Goal: Find specific page/section: Find specific page/section

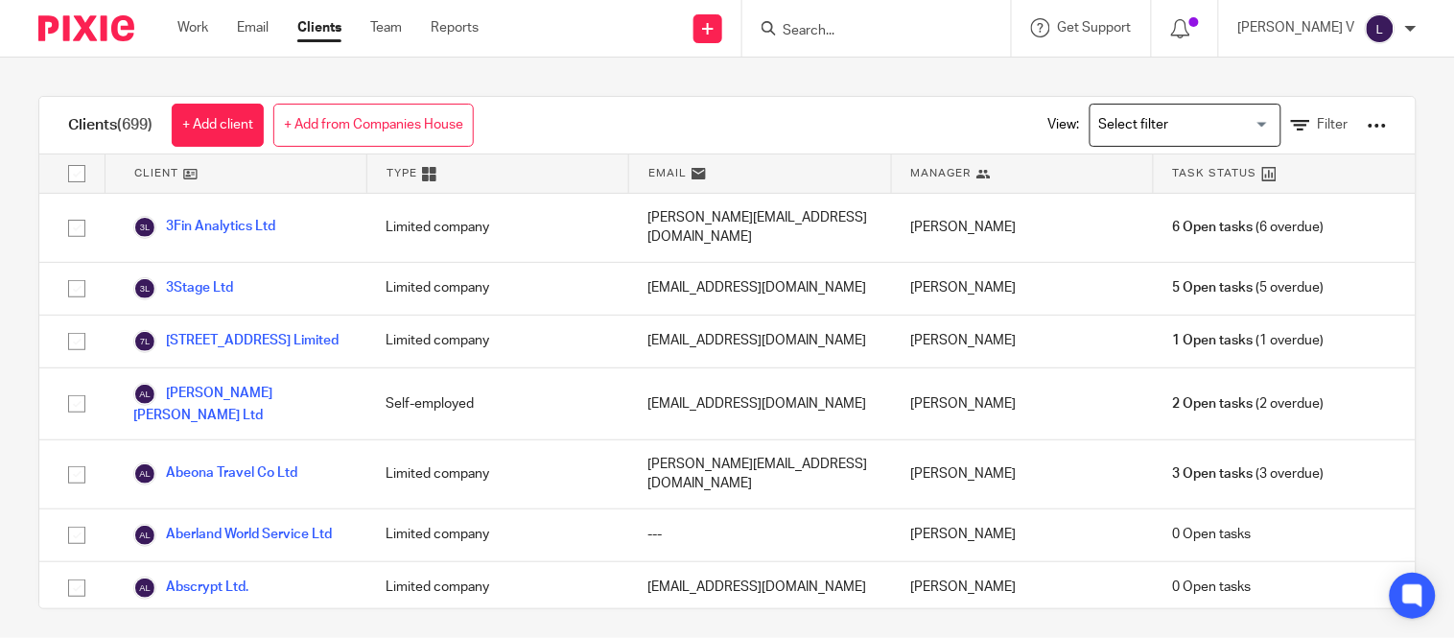
click at [831, 31] on input "Search" at bounding box center [867, 31] width 173 height 17
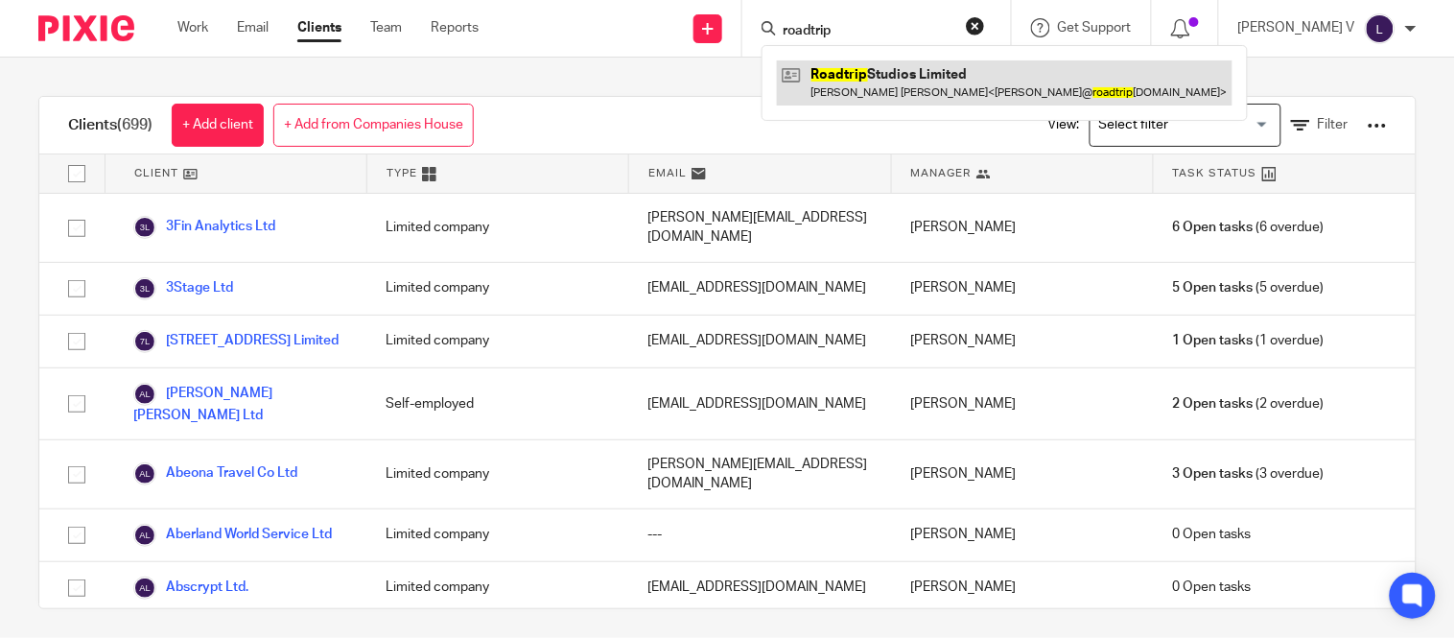
type input "roadtrip"
click at [864, 91] on link at bounding box center [1005, 82] width 456 height 44
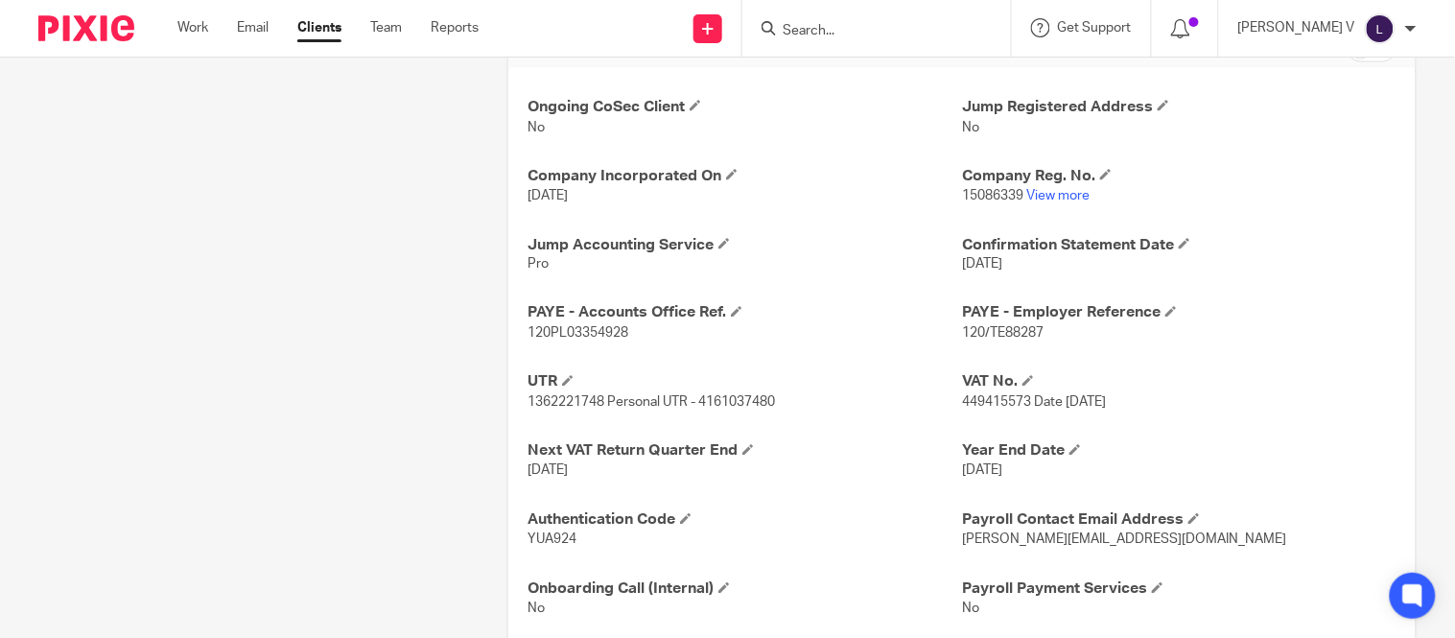
scroll to position [689, 0]
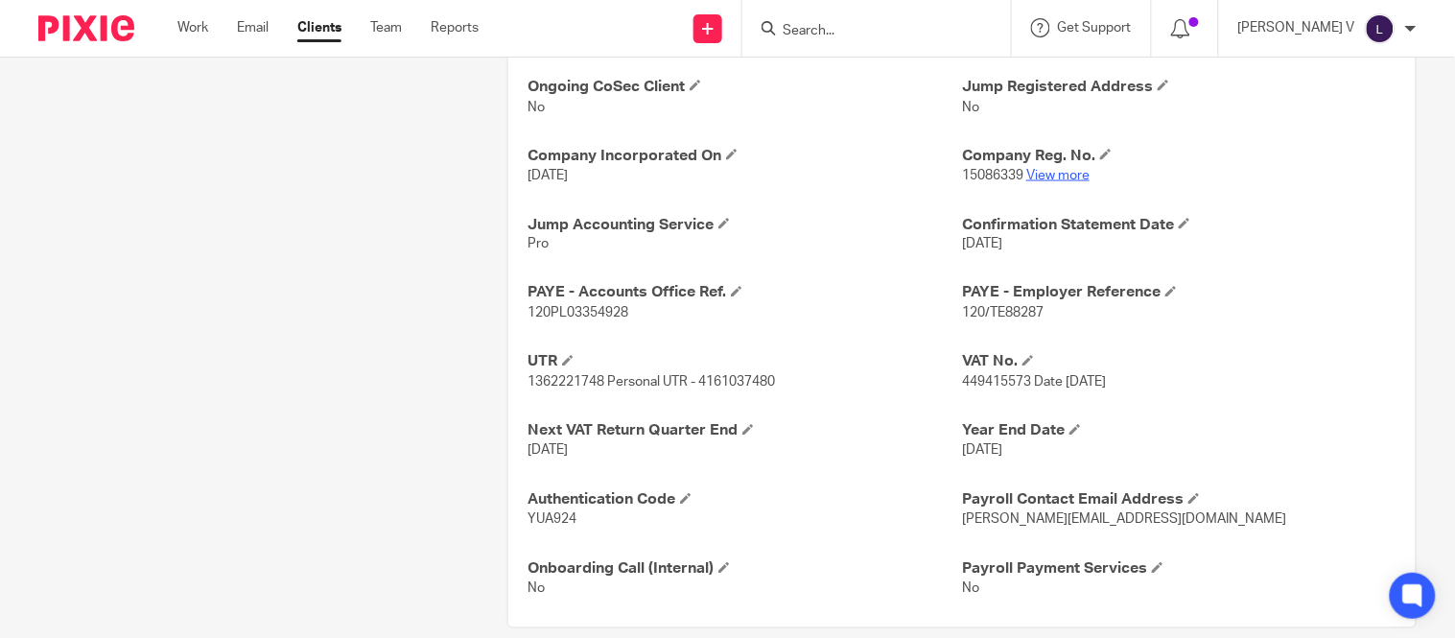
click at [1053, 177] on link "View more" at bounding box center [1057, 175] width 63 height 13
